Goal: Task Accomplishment & Management: Use online tool/utility

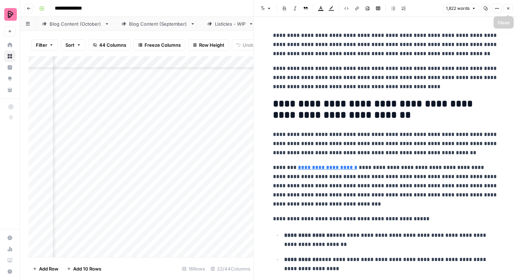
click at [507, 10] on icon "button" at bounding box center [508, 8] width 4 height 4
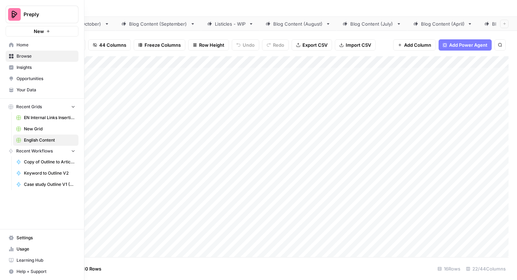
click at [46, 59] on span "Browse" at bounding box center [46, 56] width 59 height 6
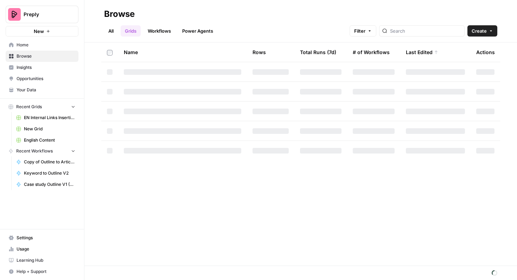
click at [108, 32] on link "All" at bounding box center [111, 30] width 14 height 11
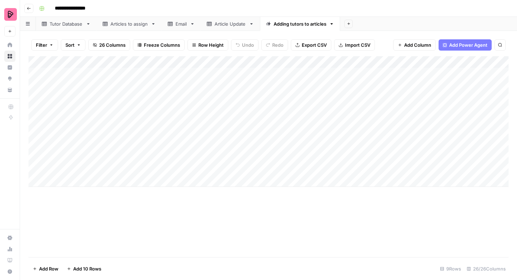
click at [82, 111] on div "Add Column" at bounding box center [269, 121] width 480 height 131
click at [120, 108] on div "Add Column" at bounding box center [269, 121] width 480 height 131
click at [212, 109] on div "Add Column" at bounding box center [269, 121] width 480 height 131
click at [217, 98] on div "Add Column" at bounding box center [269, 121] width 480 height 131
drag, startPoint x: 233, startPoint y: 102, endPoint x: 233, endPoint y: 106, distance: 3.9
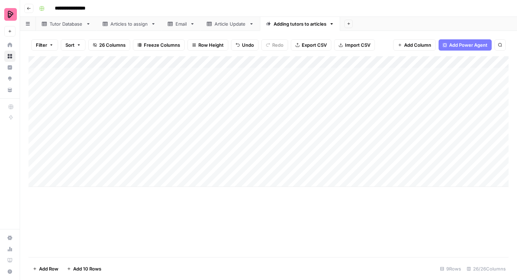
click at [233, 106] on div "Add Column" at bounding box center [269, 121] width 480 height 131
click at [263, 98] on div "Add Column" at bounding box center [269, 121] width 480 height 131
click at [295, 106] on div "Add Column" at bounding box center [269, 121] width 480 height 131
click at [333, 110] on div "Add Column" at bounding box center [269, 121] width 480 height 131
click at [76, 121] on div "Add Column" at bounding box center [269, 121] width 480 height 131
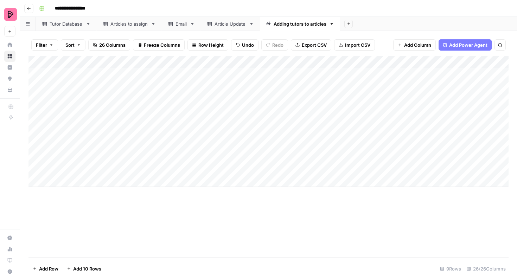
click at [145, 121] on div "Add Column" at bounding box center [269, 121] width 480 height 131
click at [68, 133] on div "Add Column" at bounding box center [269, 121] width 480 height 131
click at [129, 131] on div "Add Column" at bounding box center [269, 121] width 480 height 131
click at [216, 108] on div "Add Column" at bounding box center [269, 121] width 480 height 131
drag, startPoint x: 232, startPoint y: 115, endPoint x: 231, endPoint y: 129, distance: 13.4
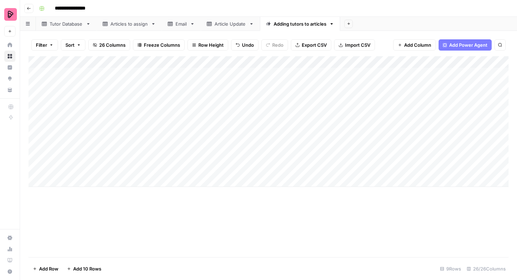
click at [231, 129] on div "Add Column" at bounding box center [269, 121] width 480 height 131
click at [275, 112] on div "Add Column" at bounding box center [269, 121] width 480 height 131
drag, startPoint x: 295, startPoint y: 114, endPoint x: 294, endPoint y: 129, distance: 14.5
click at [294, 129] on div "Add Column" at bounding box center [269, 121] width 480 height 131
click at [336, 120] on div "Add Column" at bounding box center [269, 121] width 480 height 131
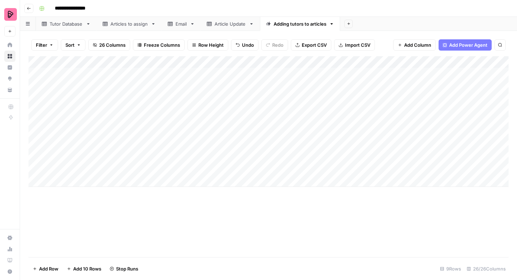
click at [334, 132] on div "Add Column" at bounding box center [269, 121] width 480 height 131
click at [162, 133] on div "Add Column" at bounding box center [269, 121] width 480 height 131
click at [161, 137] on div "Add Column" at bounding box center [269, 121] width 480 height 131
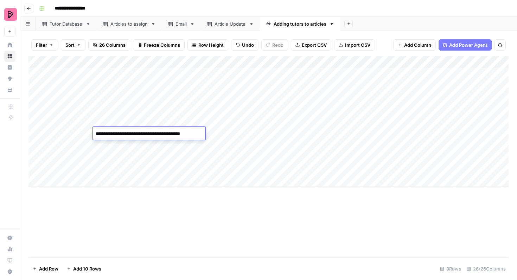
click at [161, 137] on textarea "**********" at bounding box center [149, 134] width 113 height 10
